Goal: Task Accomplishment & Management: Manage account settings

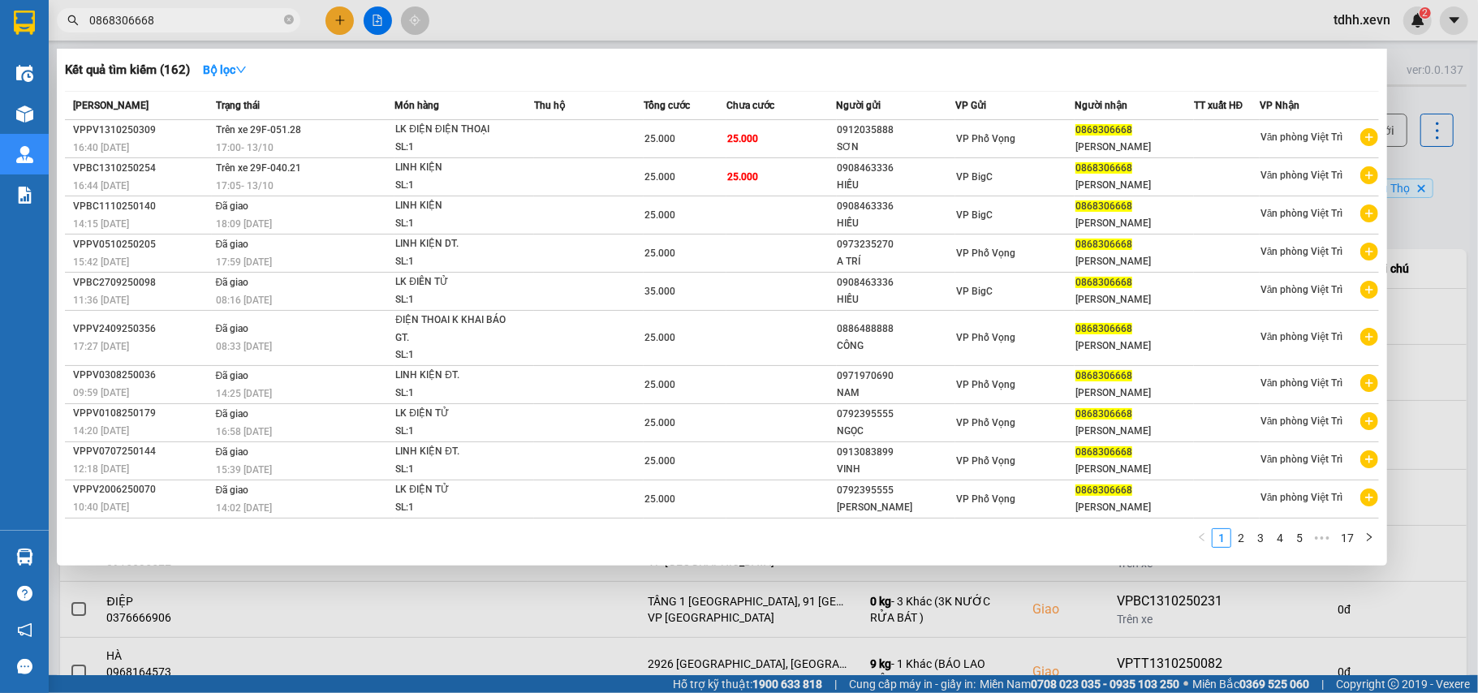
click at [176, 15] on input "0868306668" at bounding box center [184, 20] width 191 height 18
paste input "344362937"
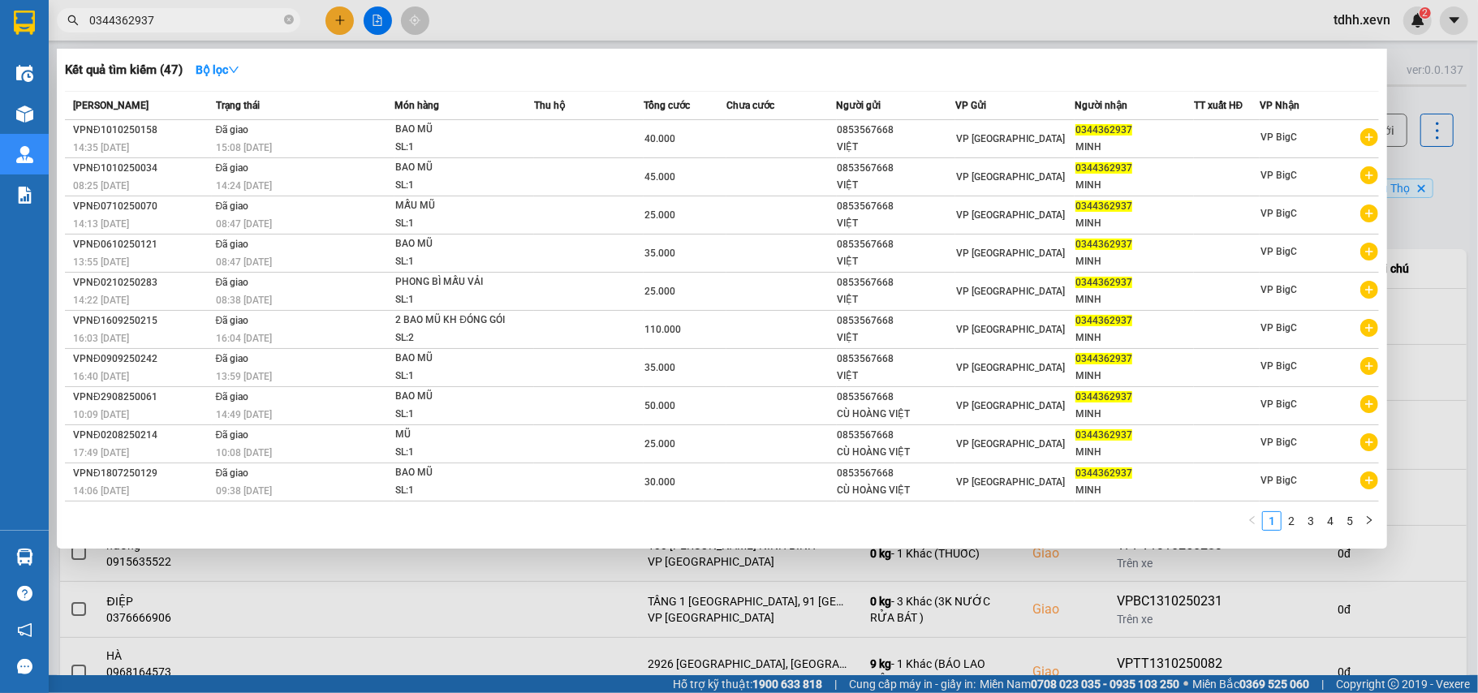
drag, startPoint x: 1465, startPoint y: 186, endPoint x: 1293, endPoint y: 235, distance: 178.2
click at [1465, 187] on div at bounding box center [739, 346] width 1478 height 693
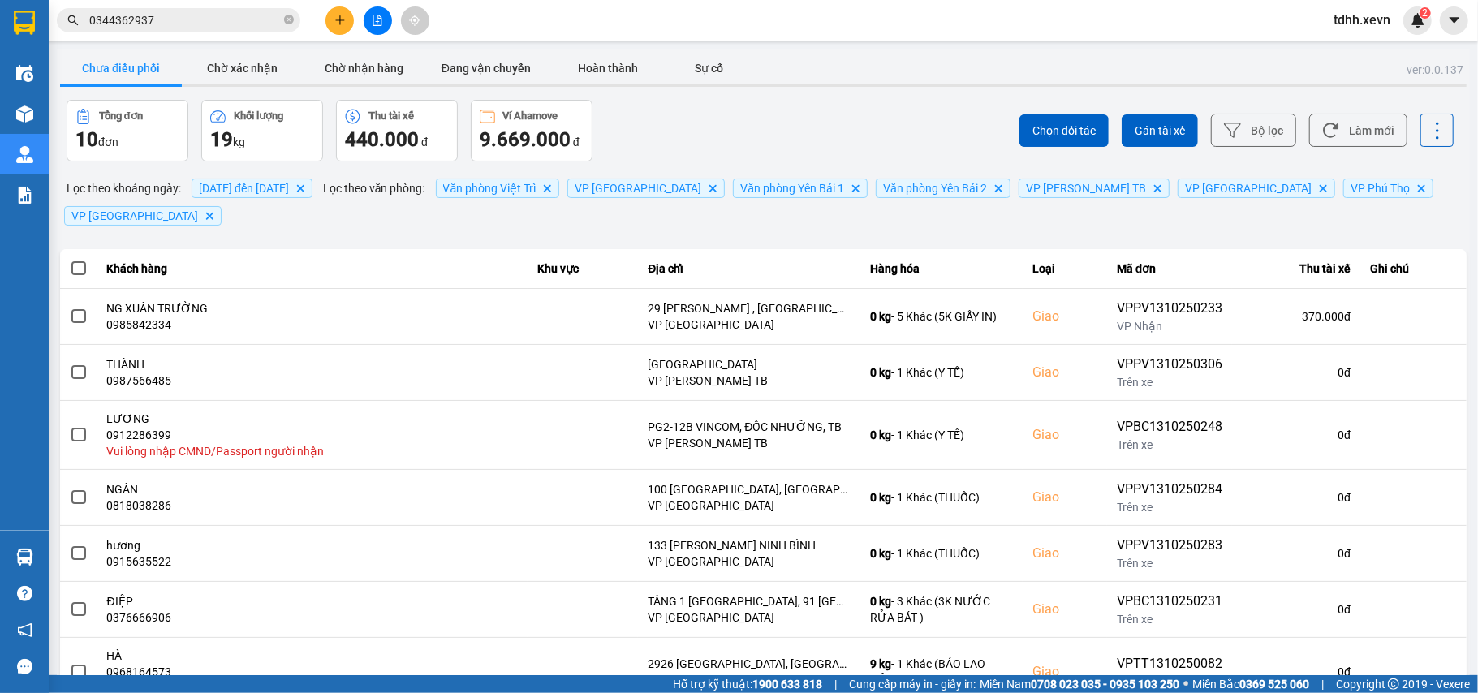
click at [198, 18] on input "0344362937" at bounding box center [184, 20] width 191 height 18
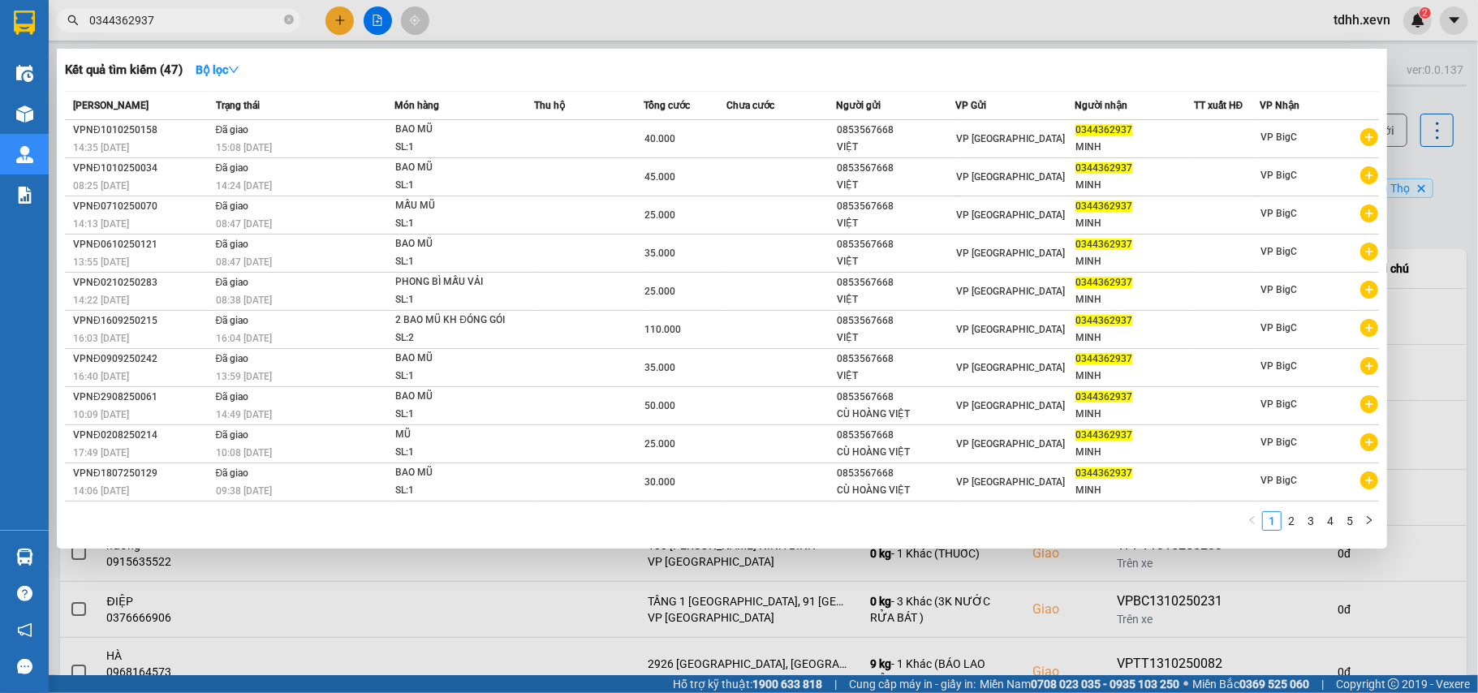
click at [198, 18] on input "0344362937" at bounding box center [184, 20] width 191 height 18
paste input "902183683"
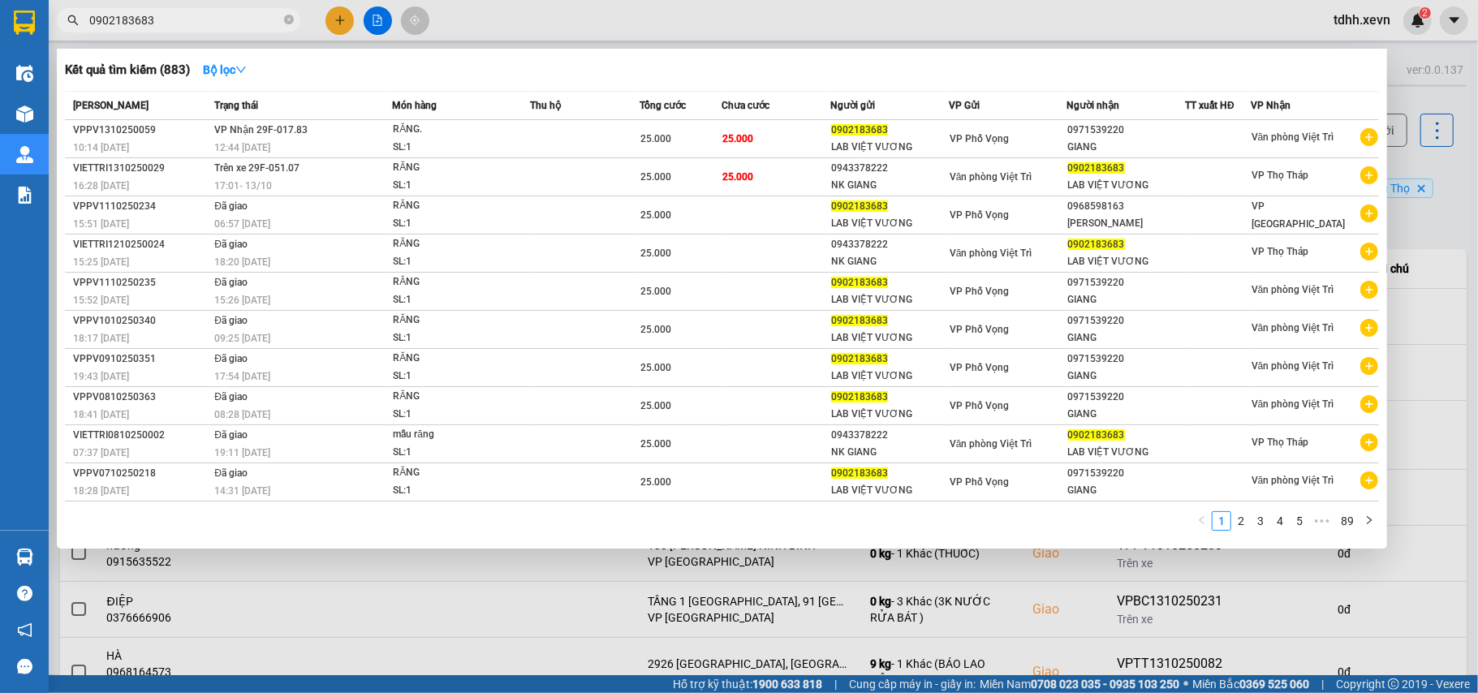
type input "0902183683"
click at [1452, 179] on div at bounding box center [739, 346] width 1478 height 693
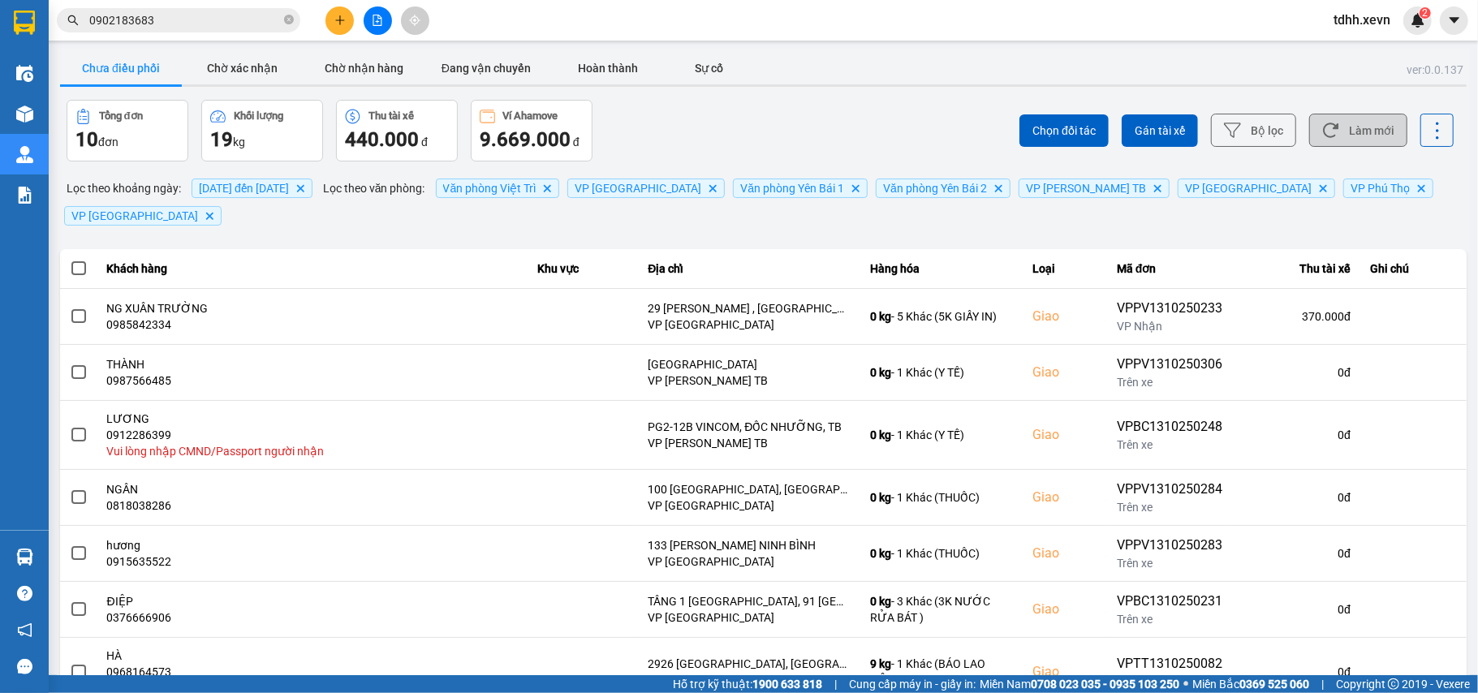
click at [1370, 131] on button "Làm mới" at bounding box center [1358, 130] width 98 height 33
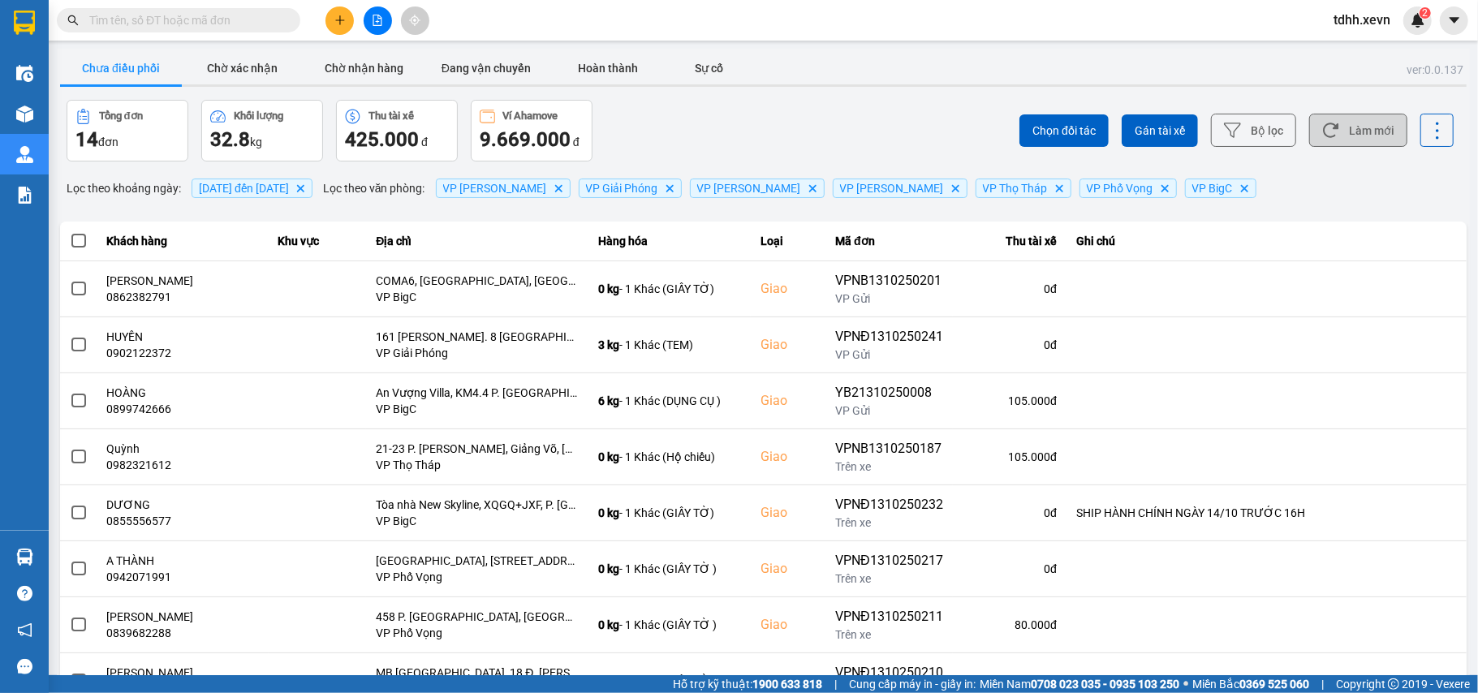
click at [1325, 128] on button "Làm mới" at bounding box center [1358, 130] width 98 height 33
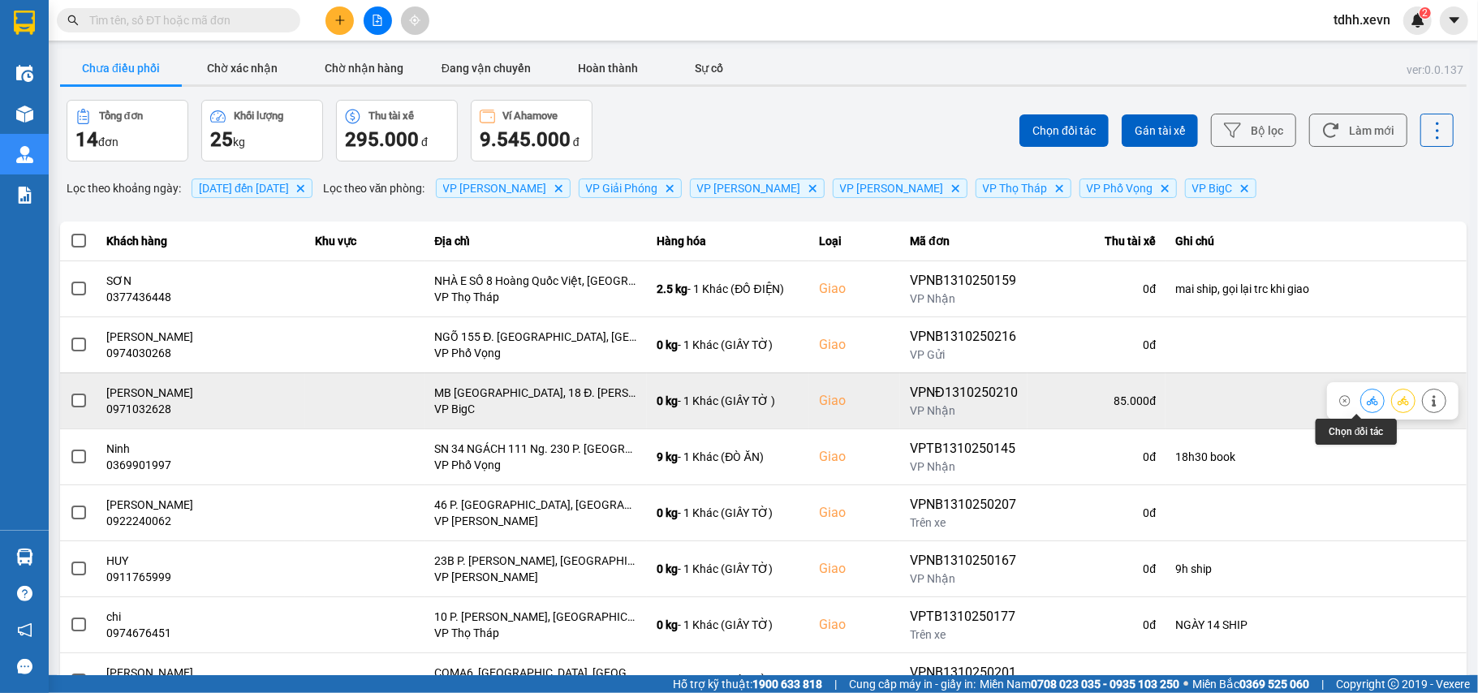
click at [1366, 401] on icon at bounding box center [1371, 400] width 11 height 11
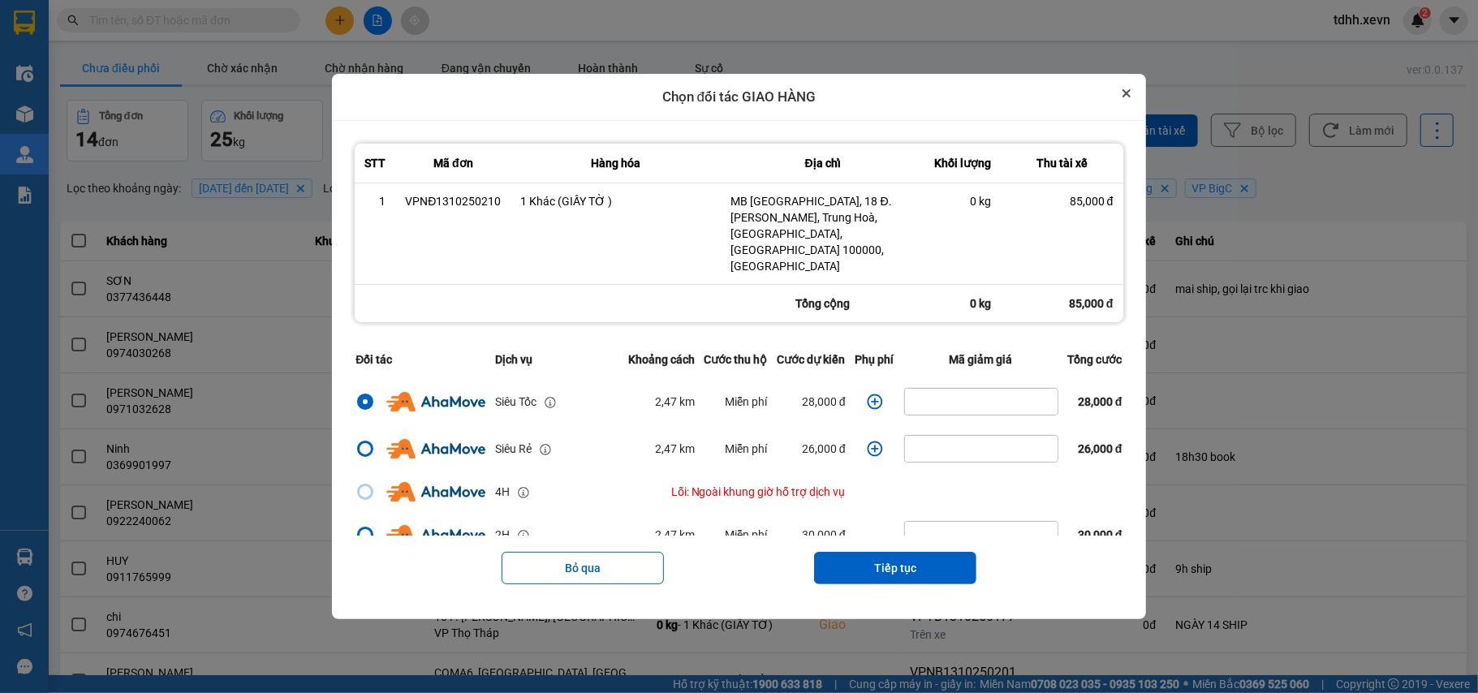
click at [1133, 103] on button "Close" at bounding box center [1125, 93] width 19 height 19
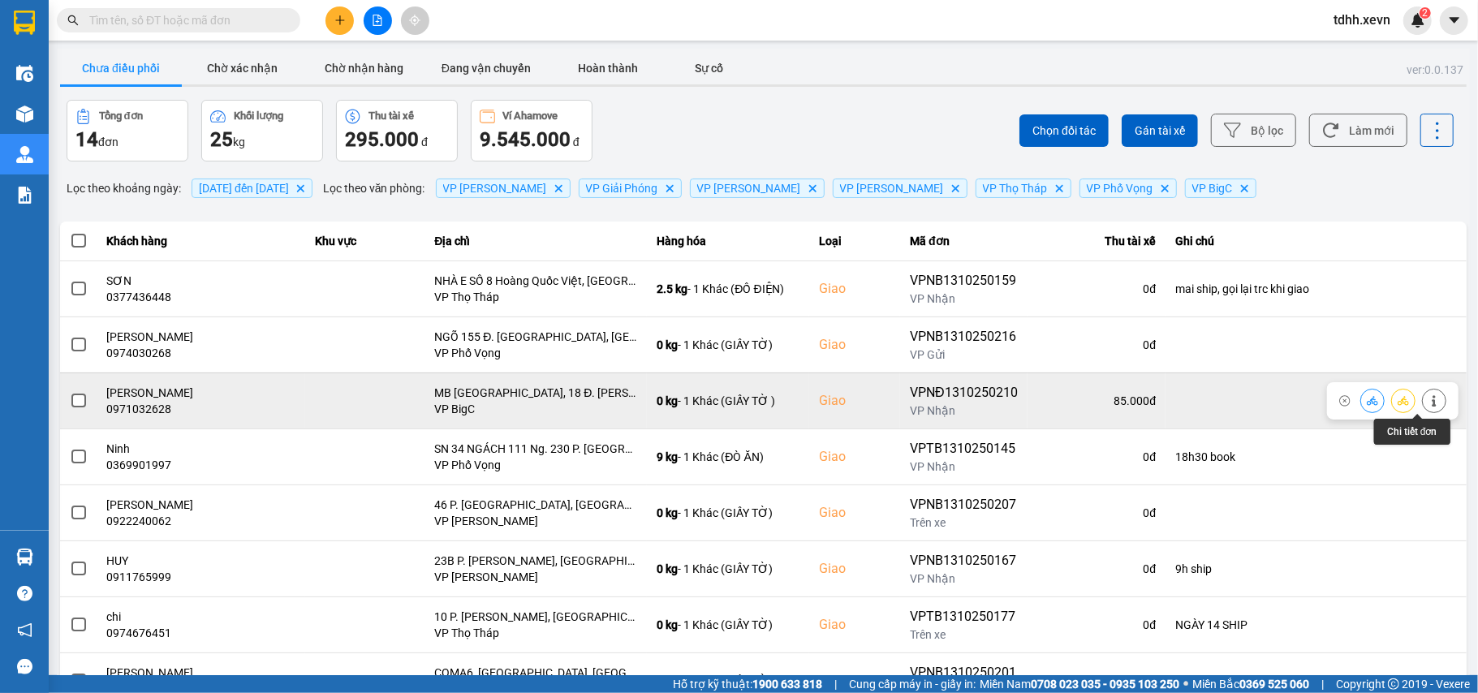
click at [1428, 404] on icon at bounding box center [1433, 400] width 11 height 11
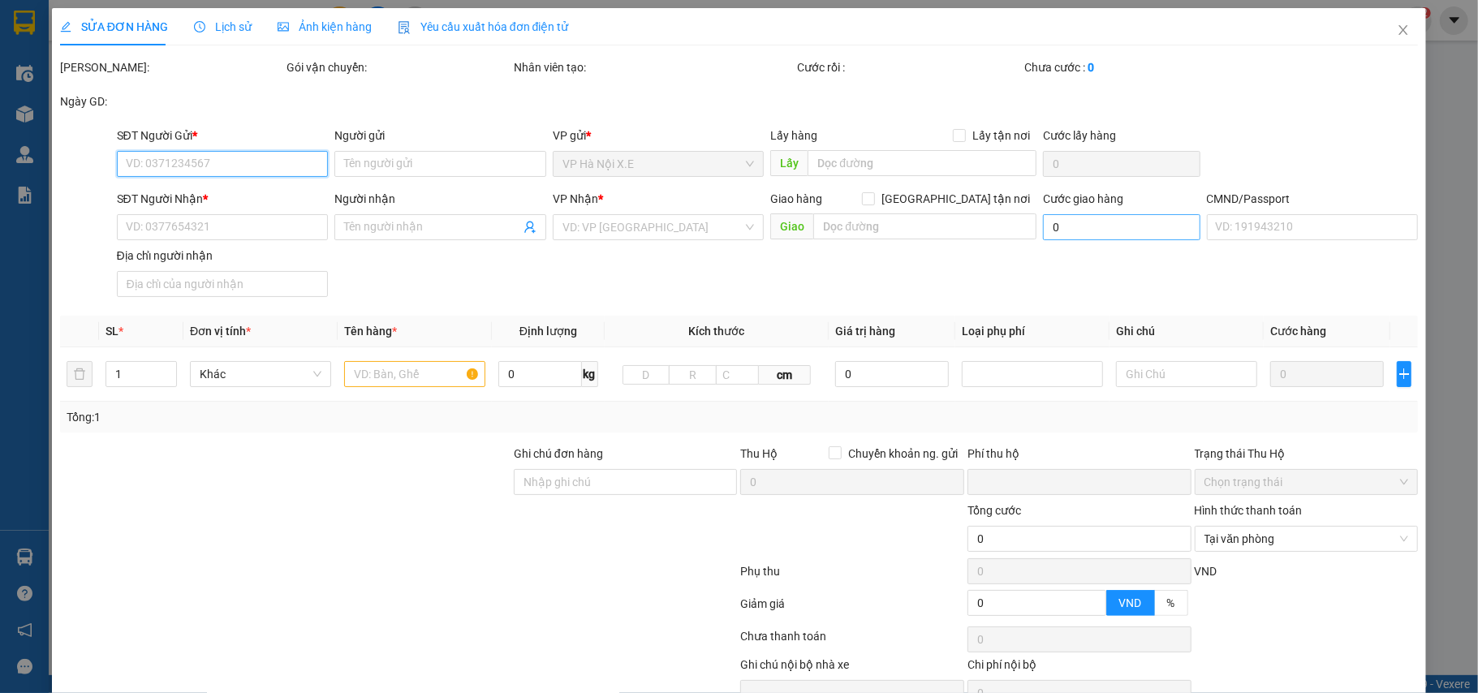
type input "0817909999"
type input "VŨ THỊ PHƯƠNG THU"
type input "0971032628"
type input "HÀ QUỲNH CHÂU"
checkbox input "true"
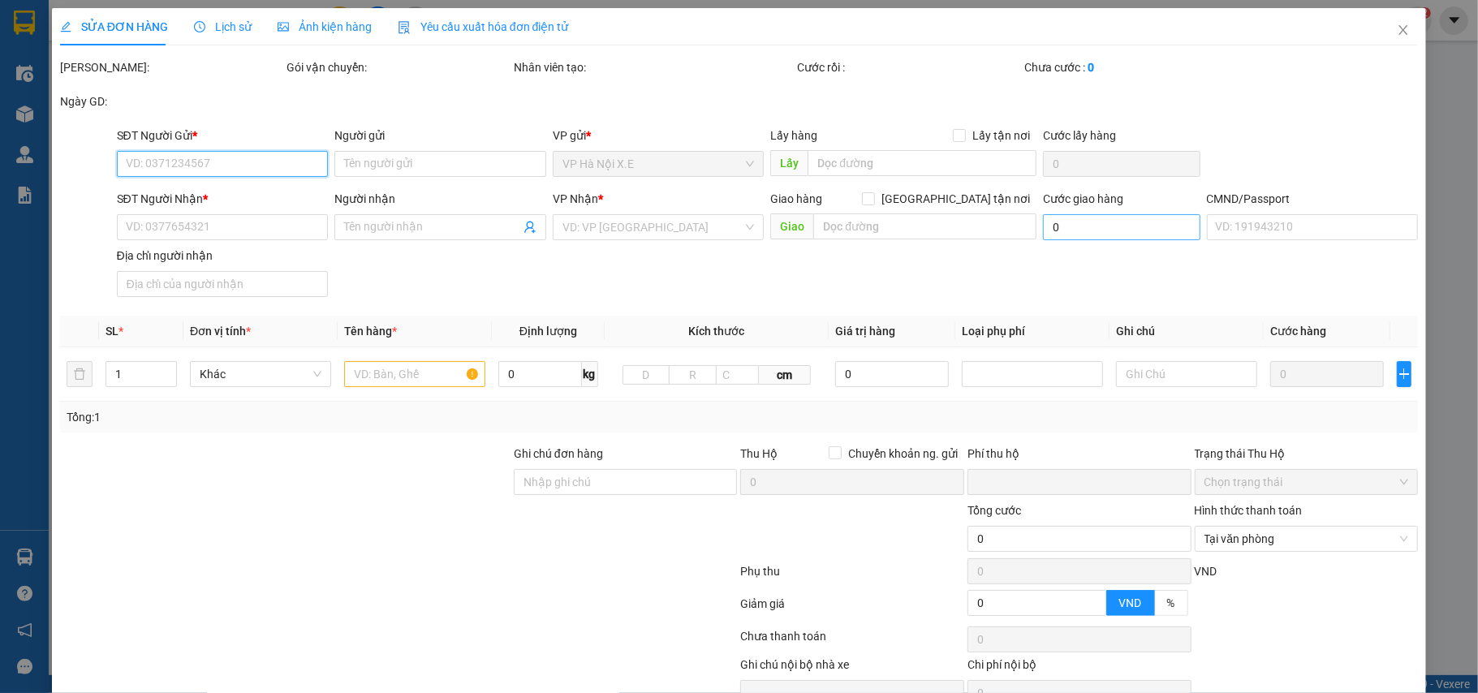
type input "MB Grand Tower, 18 Đ. Lê Văn Lương, Trung Hoà, Cầu Giấy, Hà Nội 100000, Việt Nam"
type input "036088009937"
type input "0"
type input "85.000"
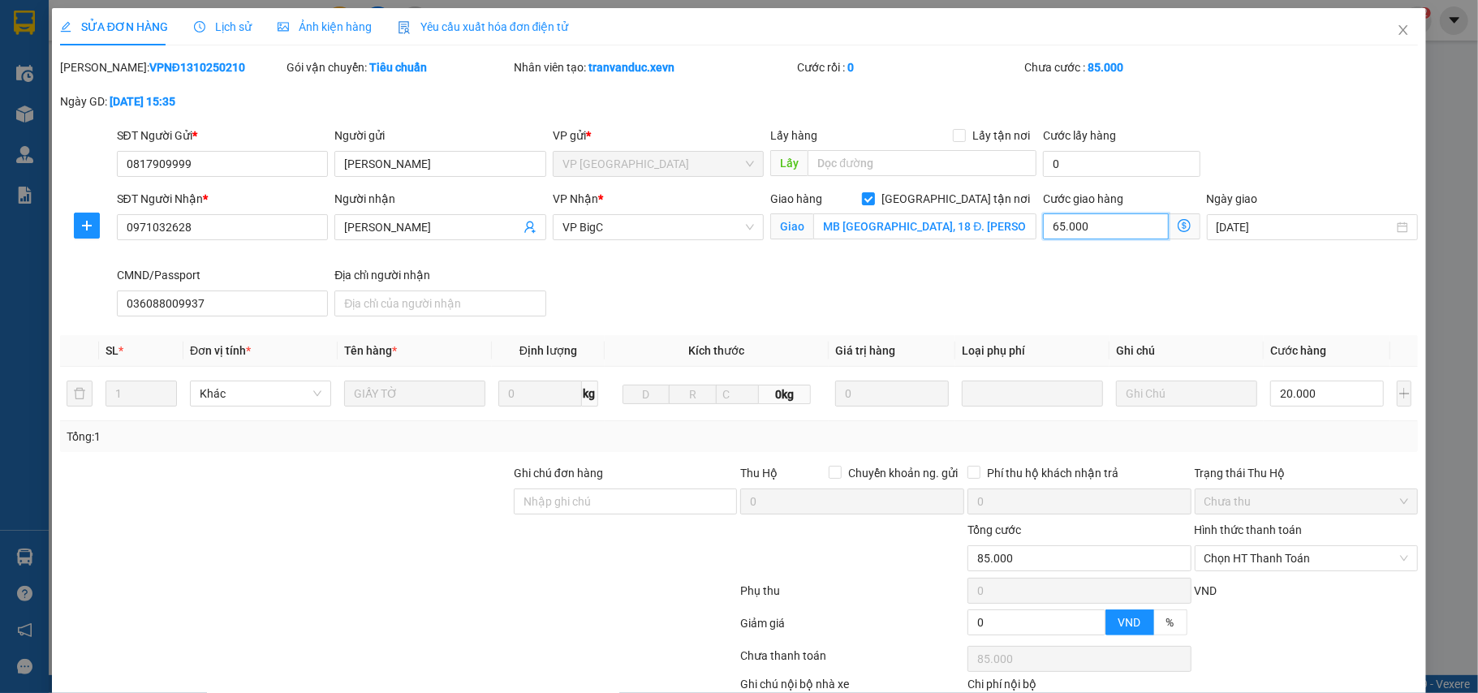
click at [1052, 229] on input "65.000" at bounding box center [1105, 226] width 125 height 26
type input "20.004"
type input "45"
type input "20.045"
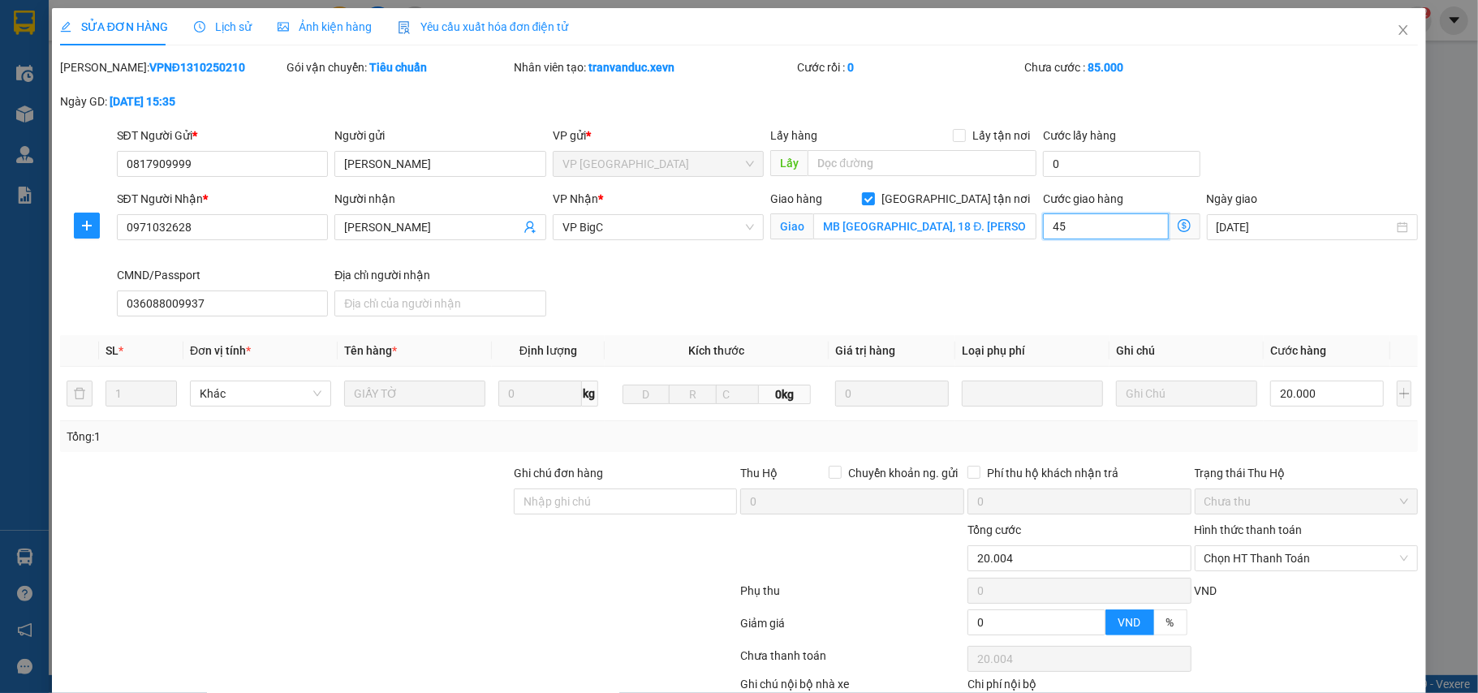
type input "20.045"
type input "45"
type input "65.000"
type input "45.000"
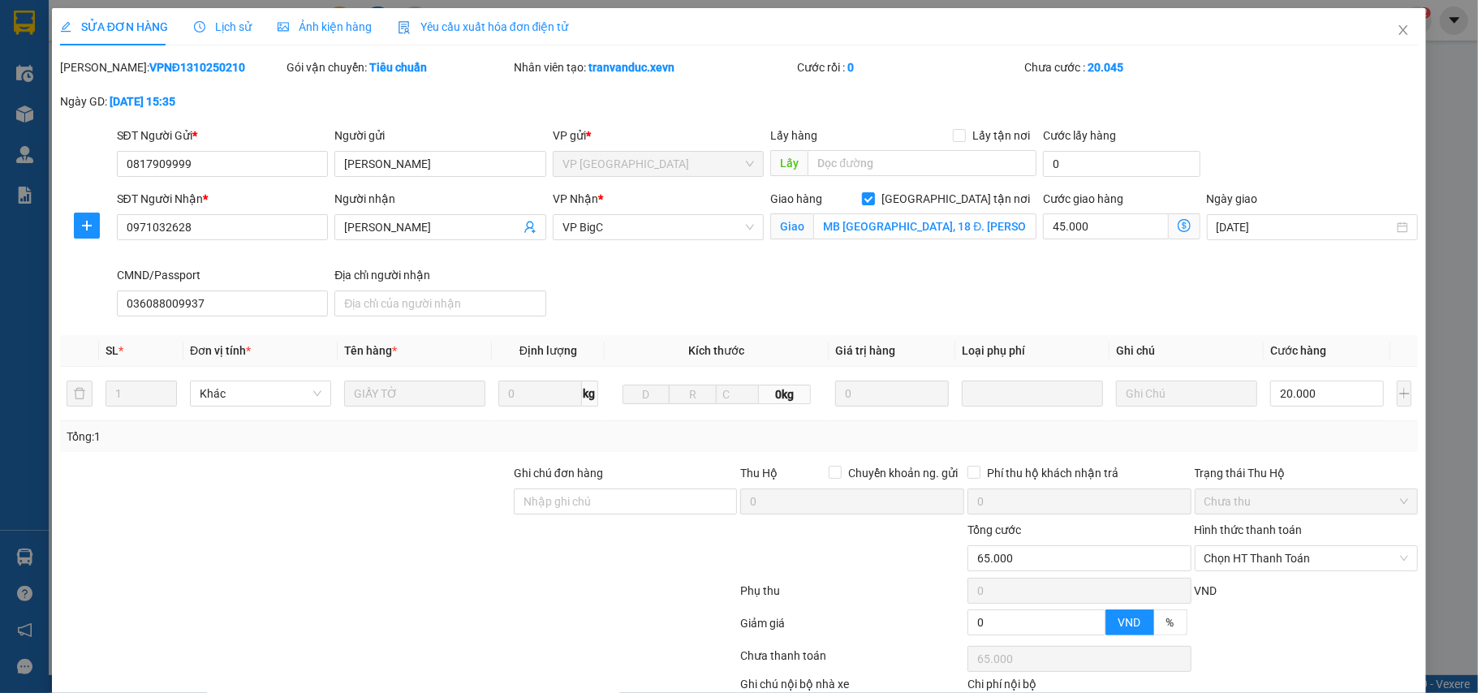
click at [958, 273] on div "SĐT Người Nhận * 0971032628 Người nhận HÀ QUỲNH CHÂU VP Nhận * VP BigC Giao hàn…" at bounding box center [768, 256] width 1308 height 133
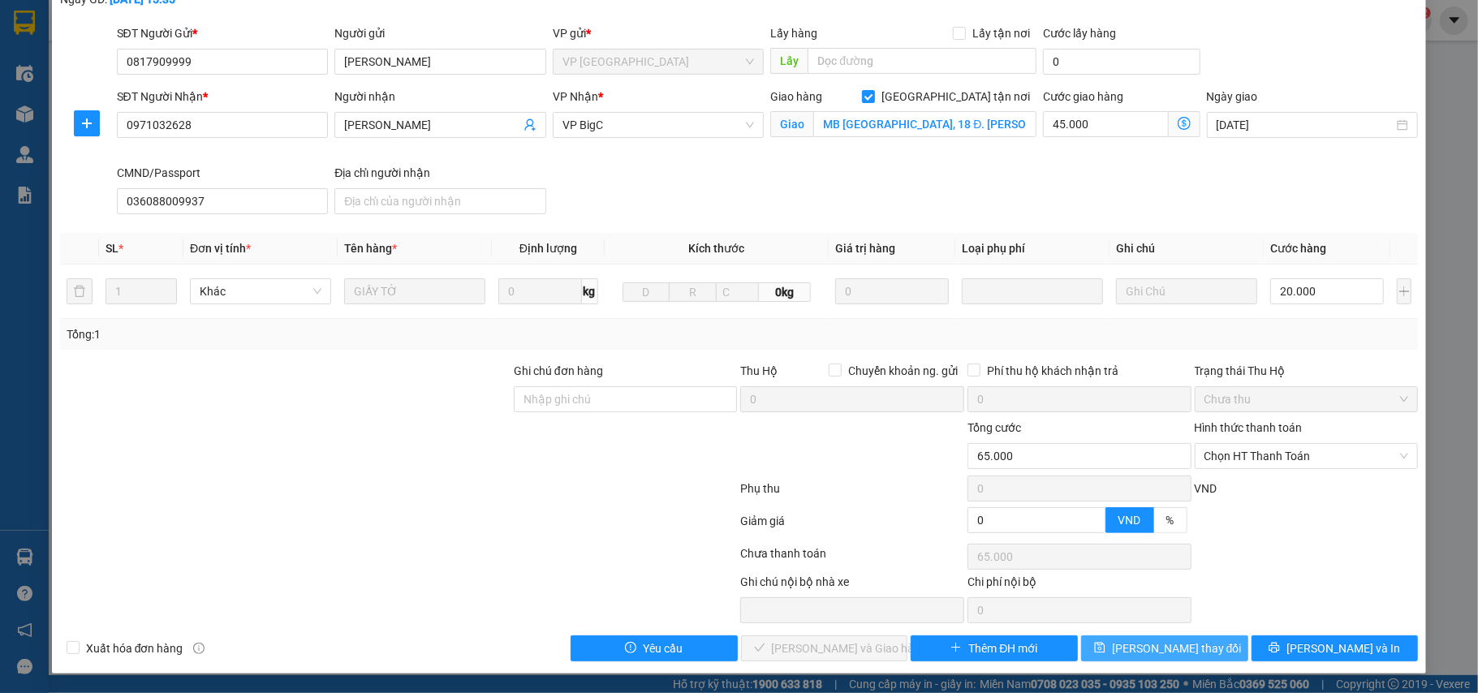
click at [1167, 653] on span "Lưu thay đổi" at bounding box center [1177, 648] width 130 height 18
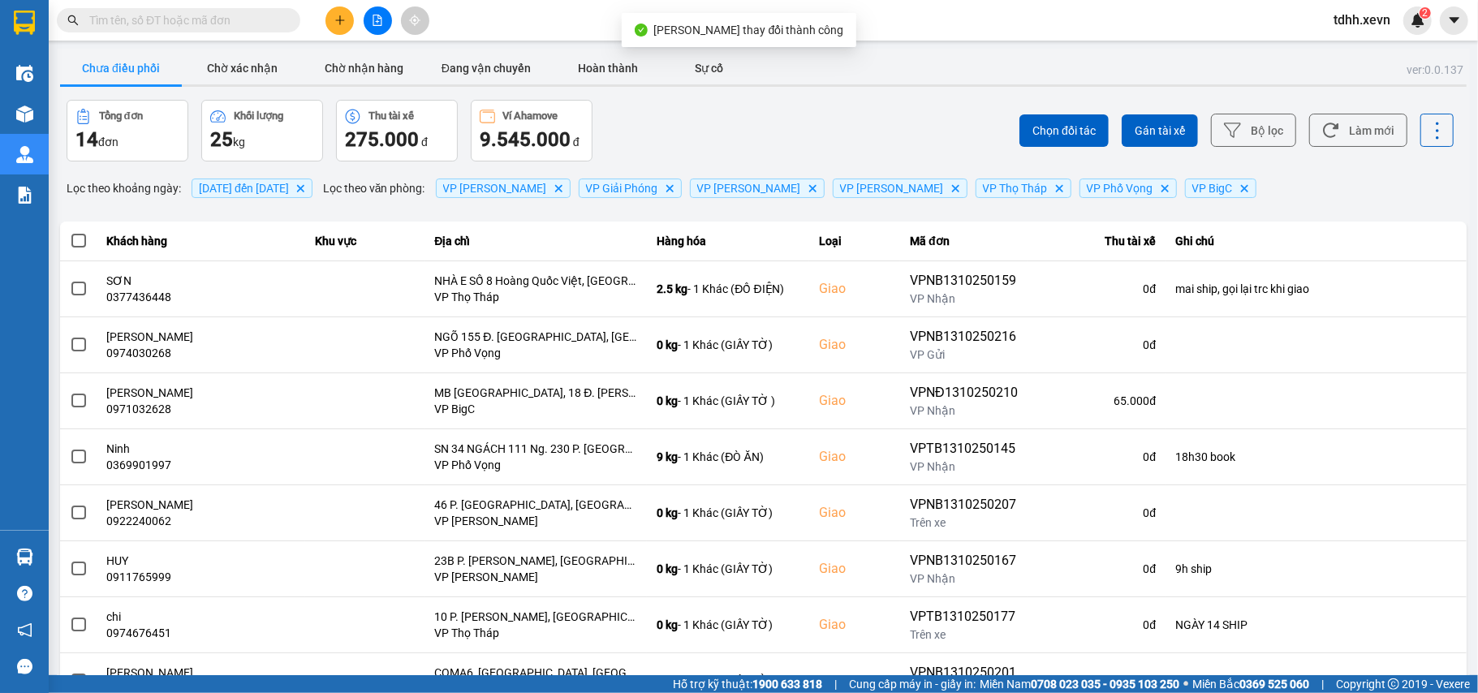
click at [1357, 111] on div "Chọn đối tác Gán tài xế Bộ lọc Làm mới" at bounding box center [1107, 131] width 694 height 62
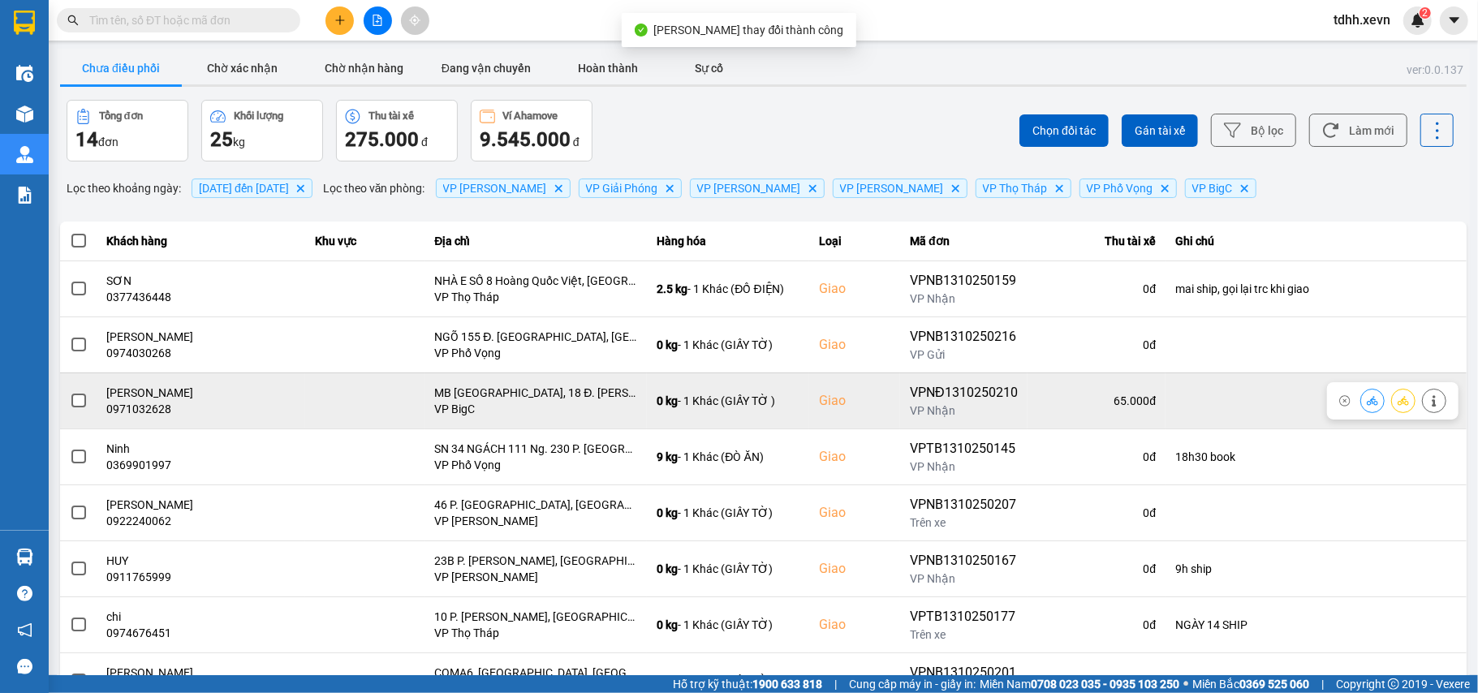
click at [1361, 403] on button at bounding box center [1372, 400] width 23 height 28
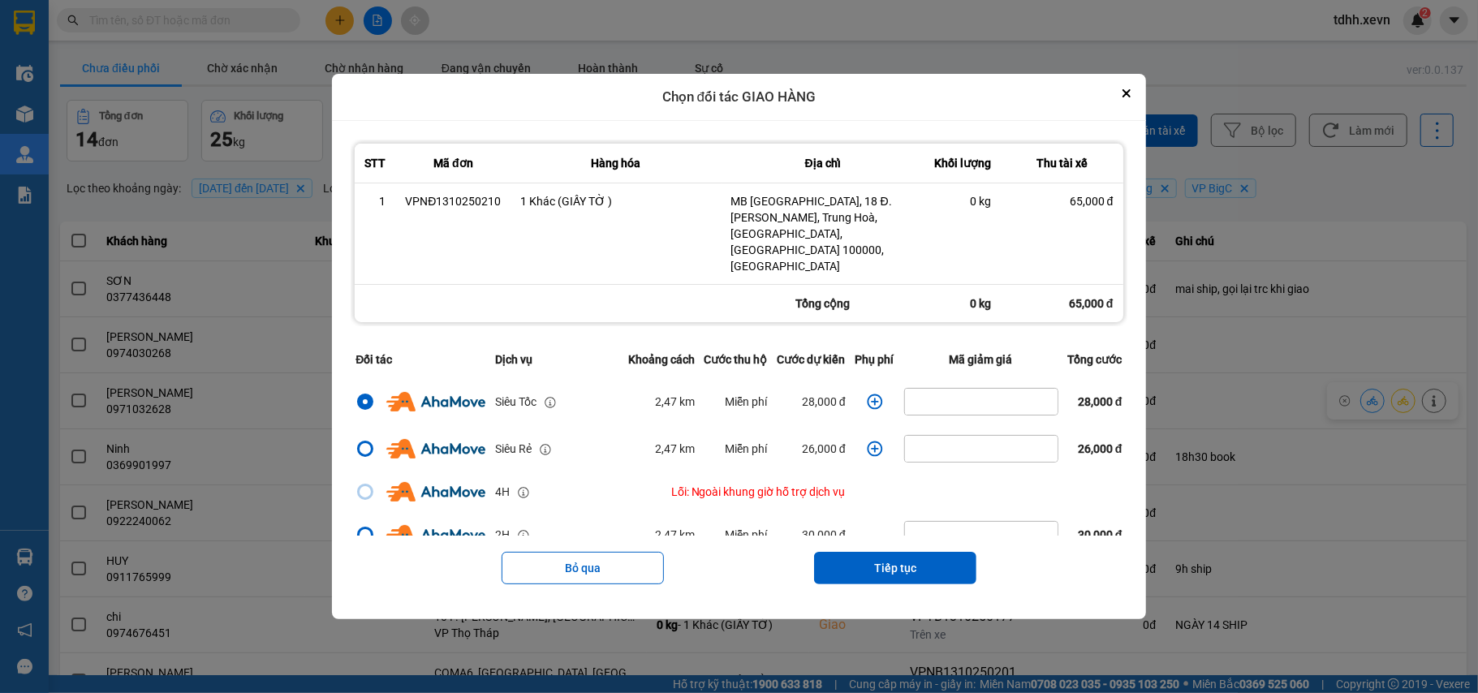
click at [867, 394] on icon "dialog" at bounding box center [875, 402] width 16 height 16
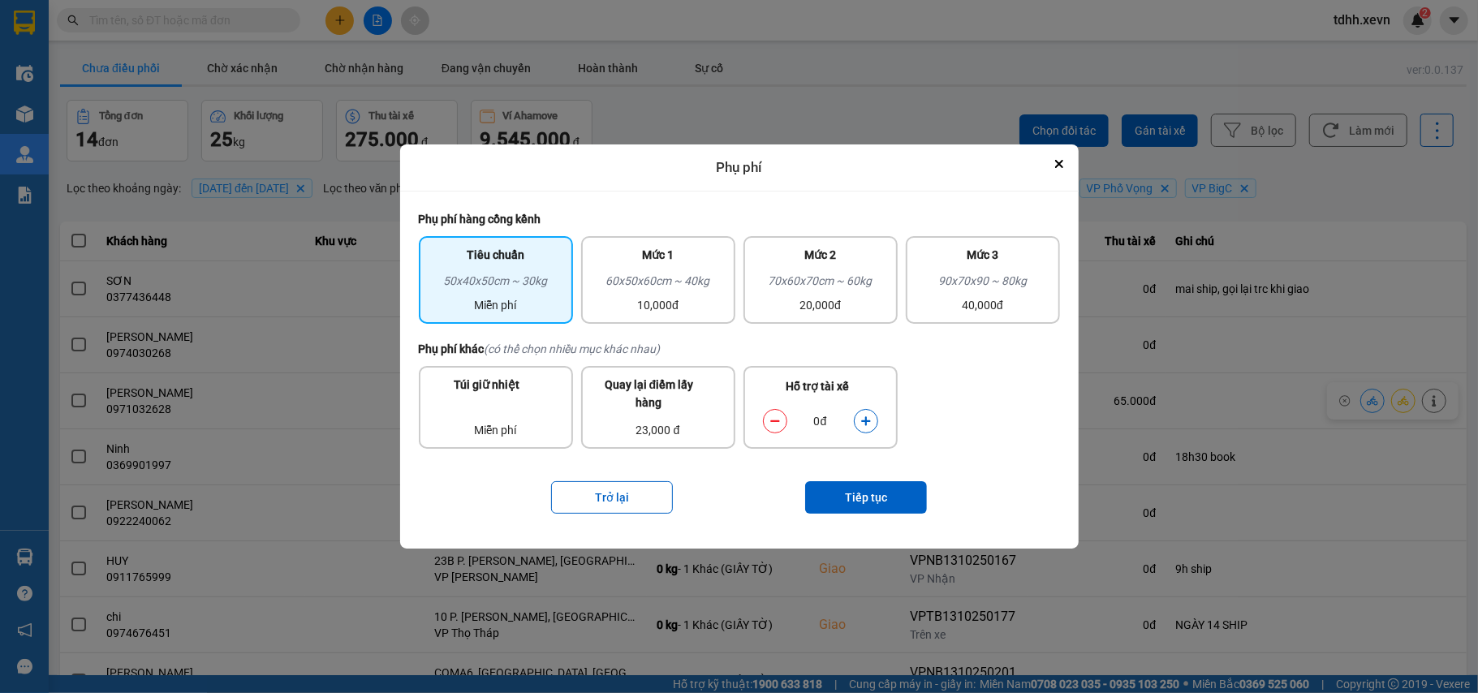
drag, startPoint x: 865, startPoint y: 427, endPoint x: 865, endPoint y: 441, distance: 14.6
click at [865, 430] on button "dialog" at bounding box center [865, 421] width 23 height 28
click at [873, 493] on button "Tiếp tục" at bounding box center [866, 497] width 122 height 32
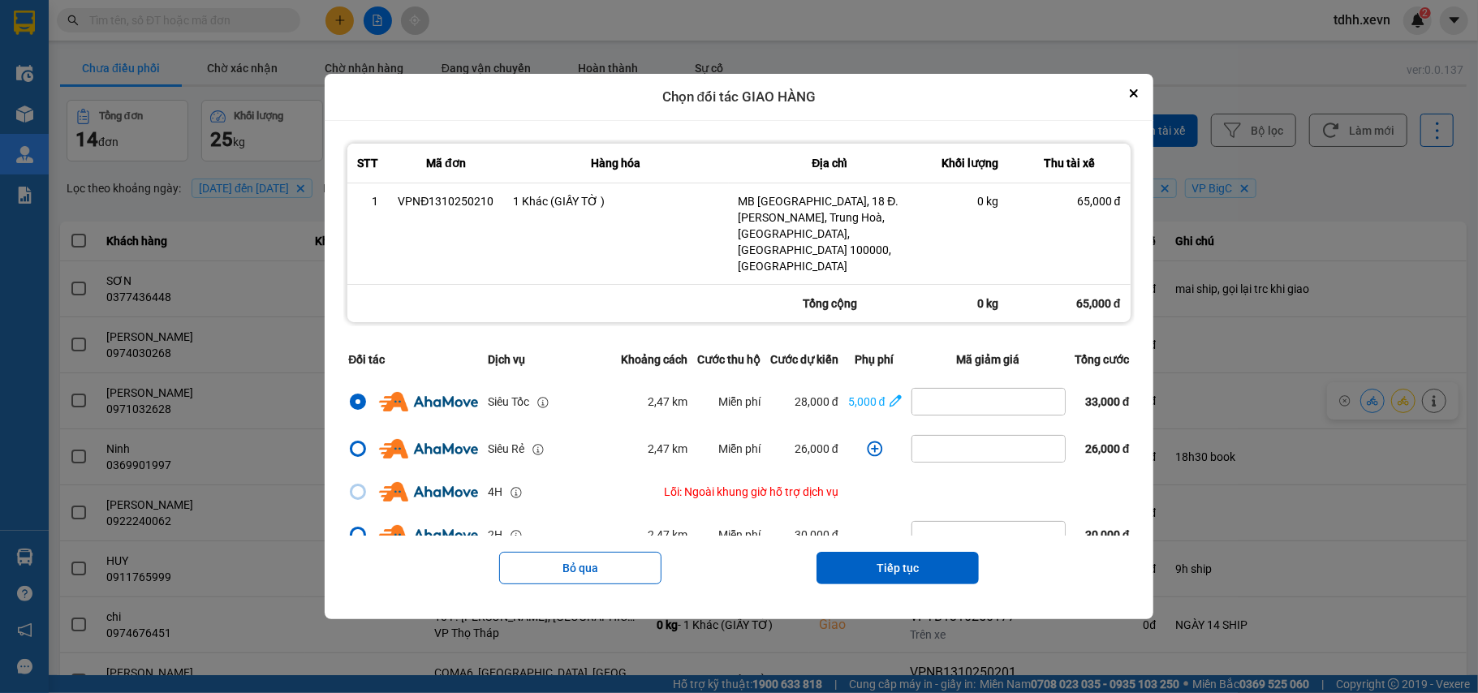
drag, startPoint x: 912, startPoint y: 550, endPoint x: 910, endPoint y: 510, distance: 39.8
click at [910, 552] on button "Tiếp tục" at bounding box center [897, 568] width 162 height 32
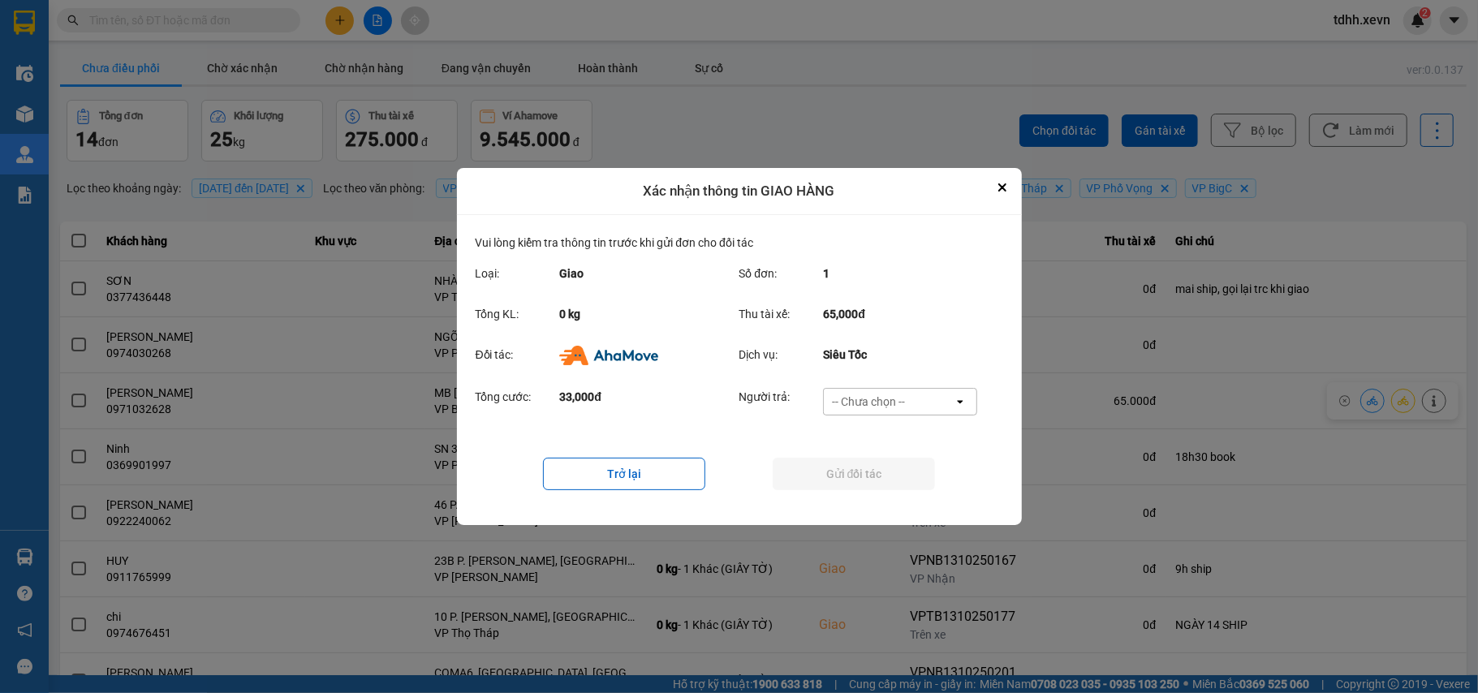
drag, startPoint x: 891, startPoint y: 397, endPoint x: 889, endPoint y: 411, distance: 13.9
click at [890, 397] on div "-- Chưa chọn --" at bounding box center [868, 402] width 73 height 16
click at [871, 492] on span "Ví Ahamove" at bounding box center [869, 495] width 66 height 16
click at [865, 464] on button "Gửi đối tác" at bounding box center [853, 474] width 162 height 32
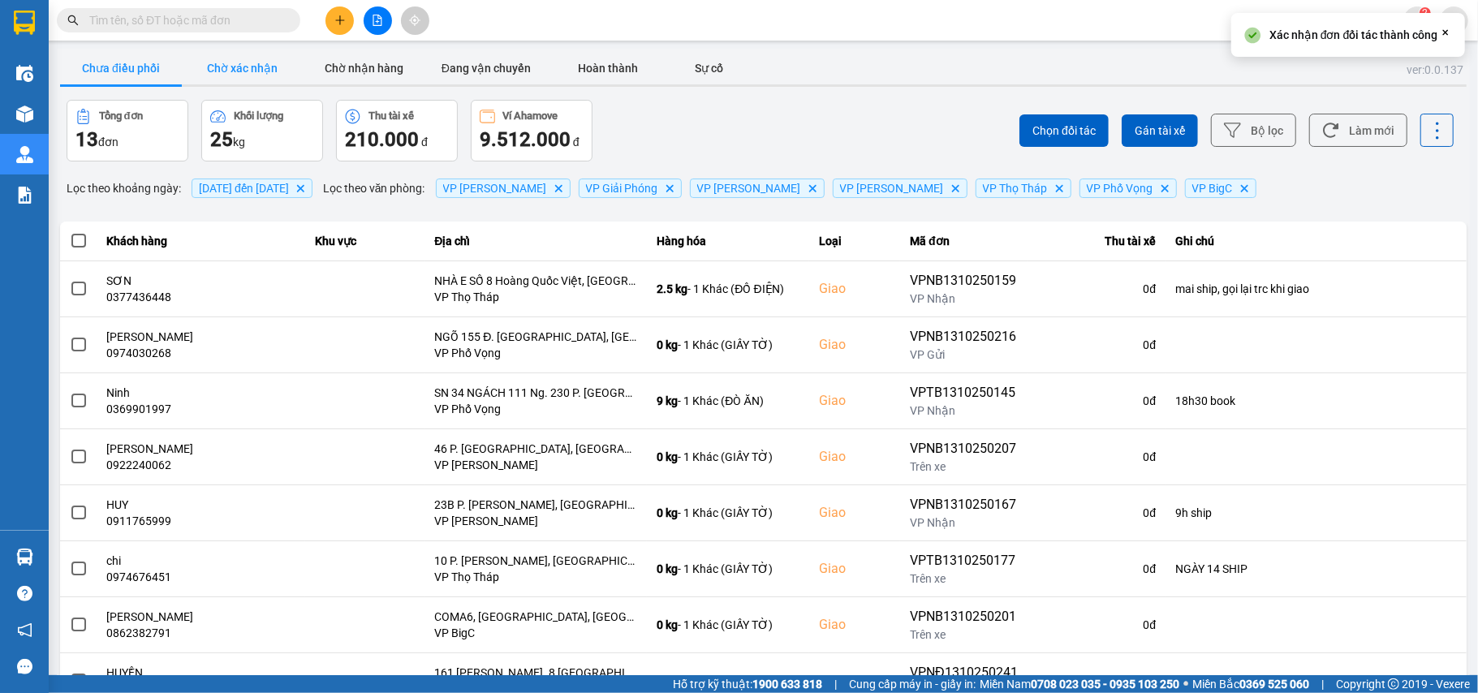
click at [235, 62] on button "Chờ xác nhận" at bounding box center [243, 68] width 122 height 32
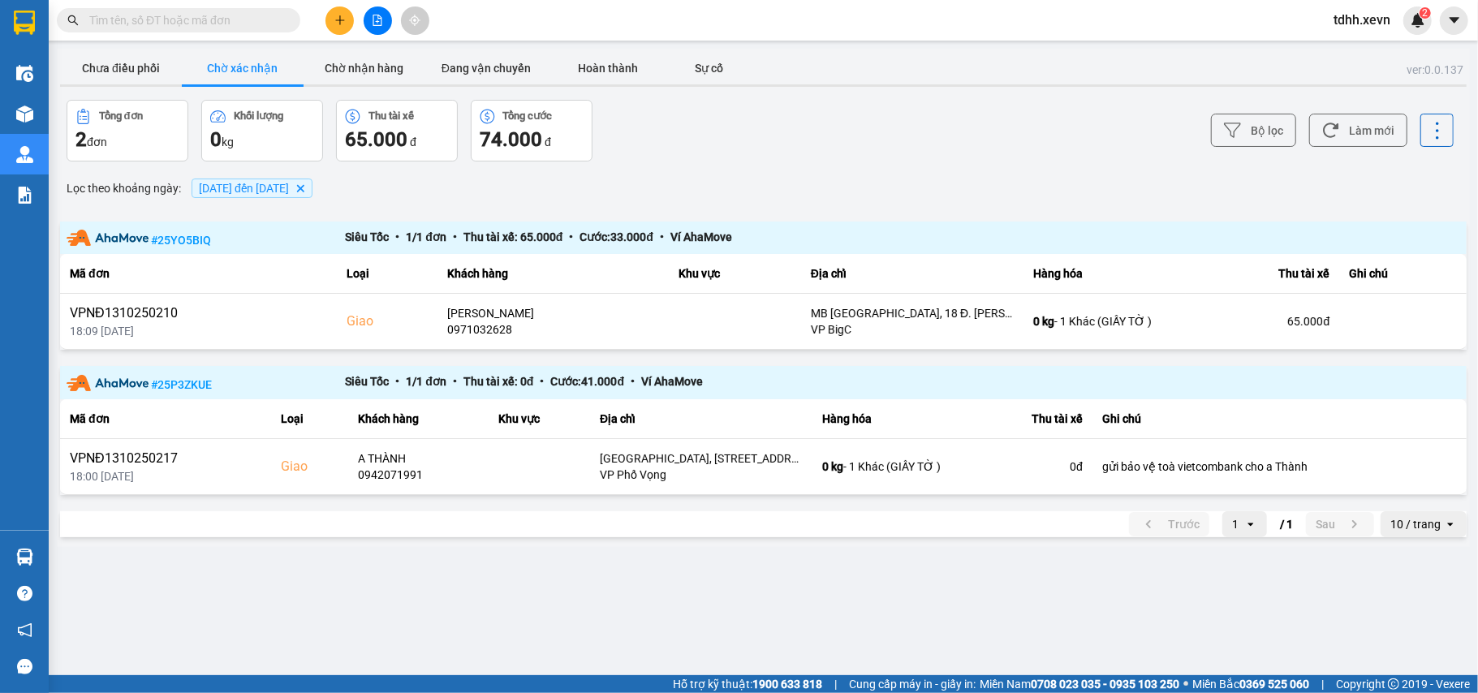
click at [224, 15] on input "text" at bounding box center [184, 20] width 191 height 18
paste input "0344362937"
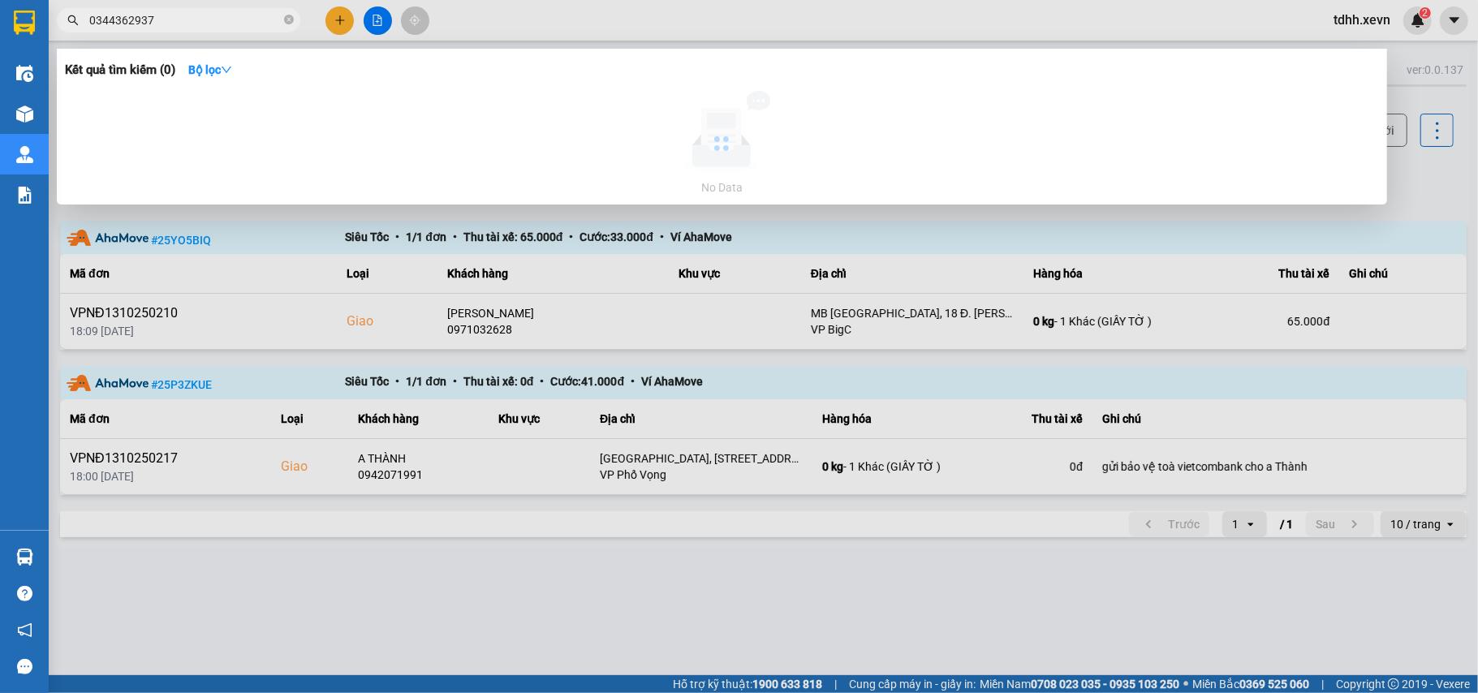
type input "0344362937"
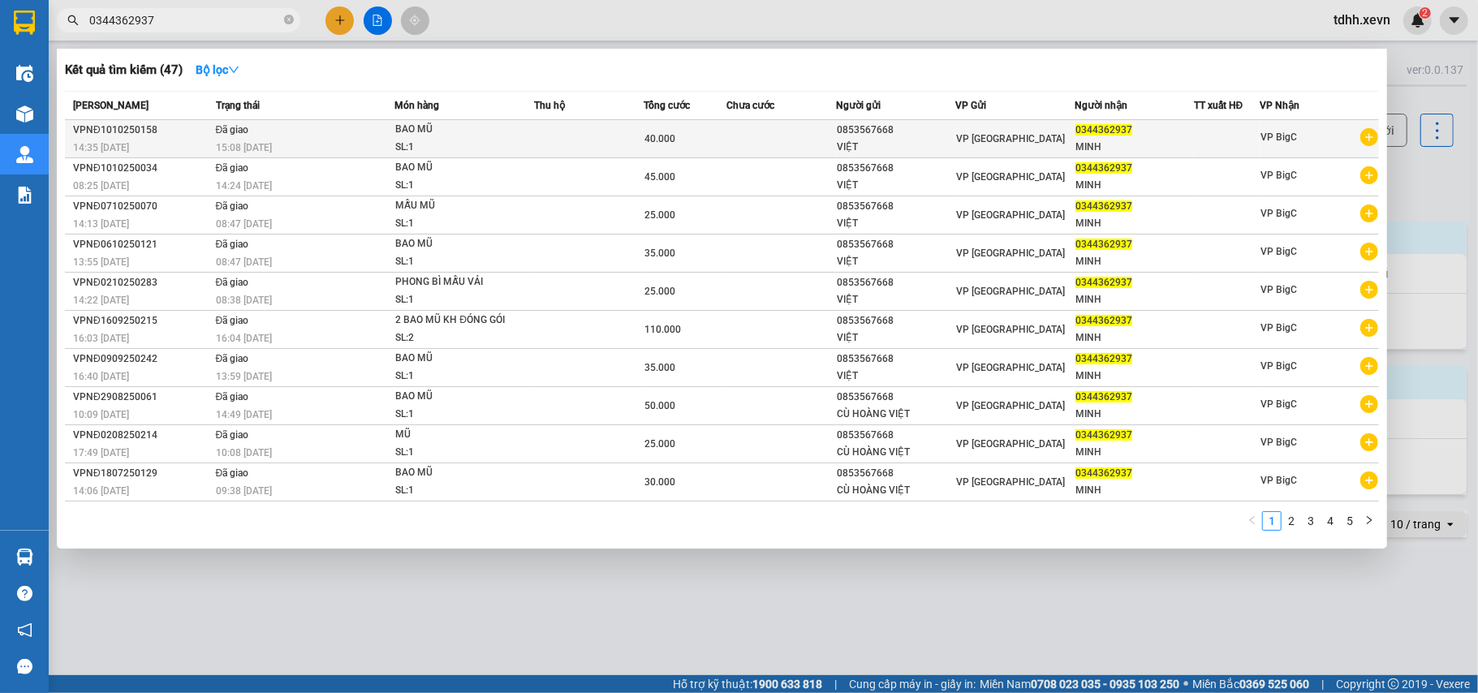
click at [252, 131] on td "Đã giao 15:08 - 11/10" at bounding box center [303, 139] width 183 height 38
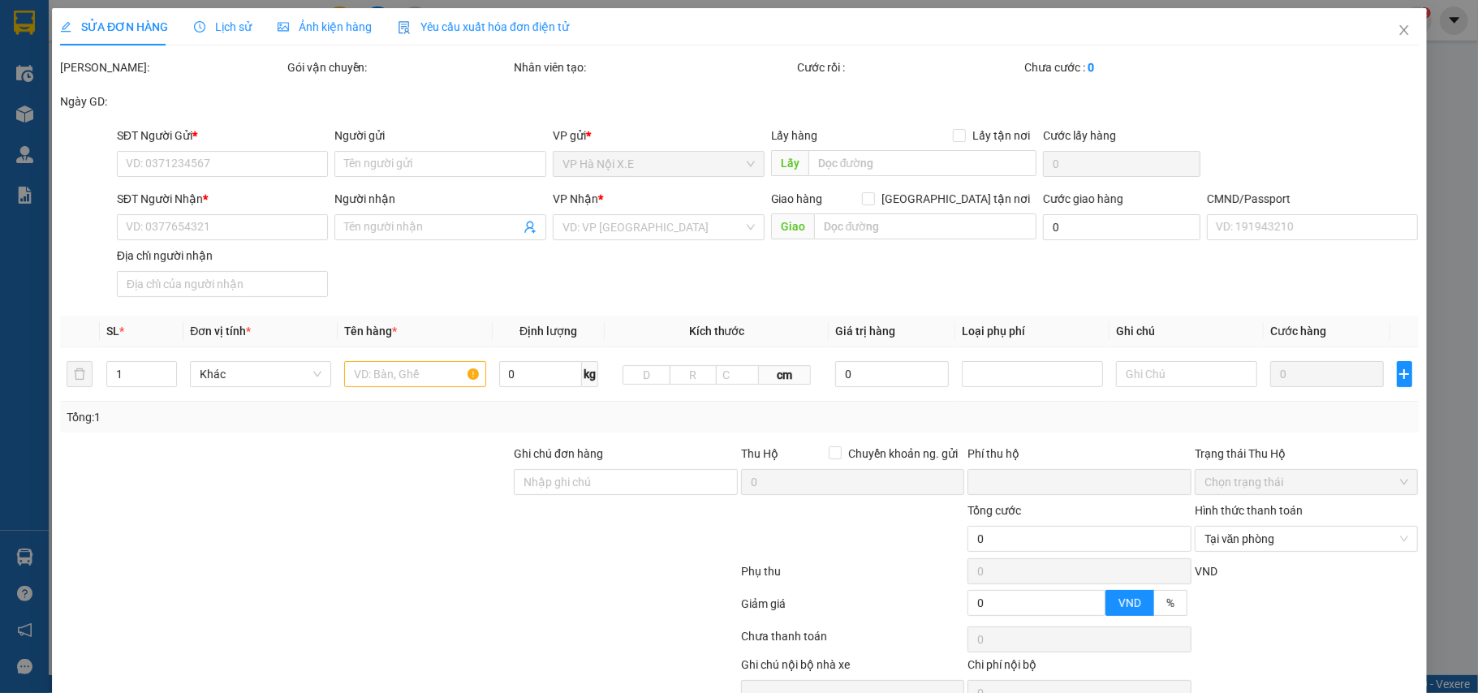
click at [215, 29] on span "Lịch sử" at bounding box center [223, 26] width 58 height 13
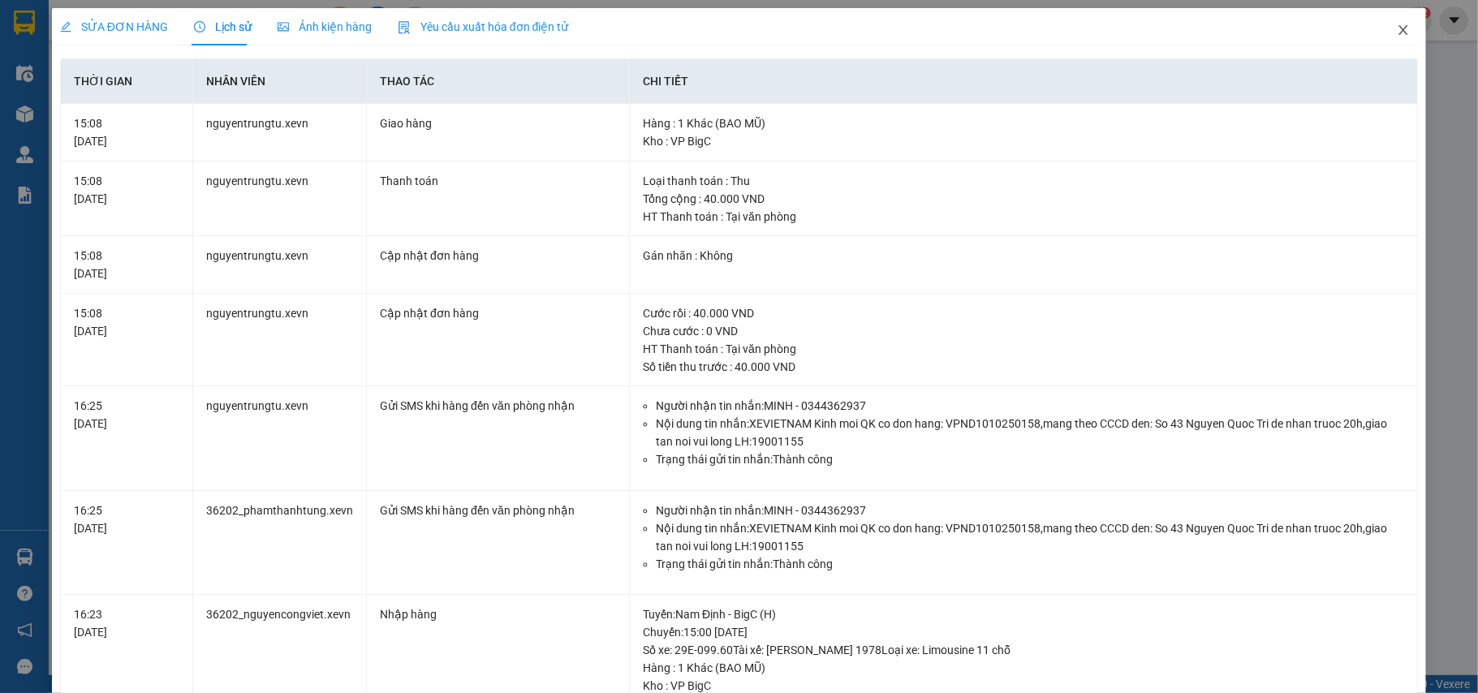
click at [1399, 29] on icon "close" at bounding box center [1403, 30] width 9 height 10
